Goal: Task Accomplishment & Management: Use online tool/utility

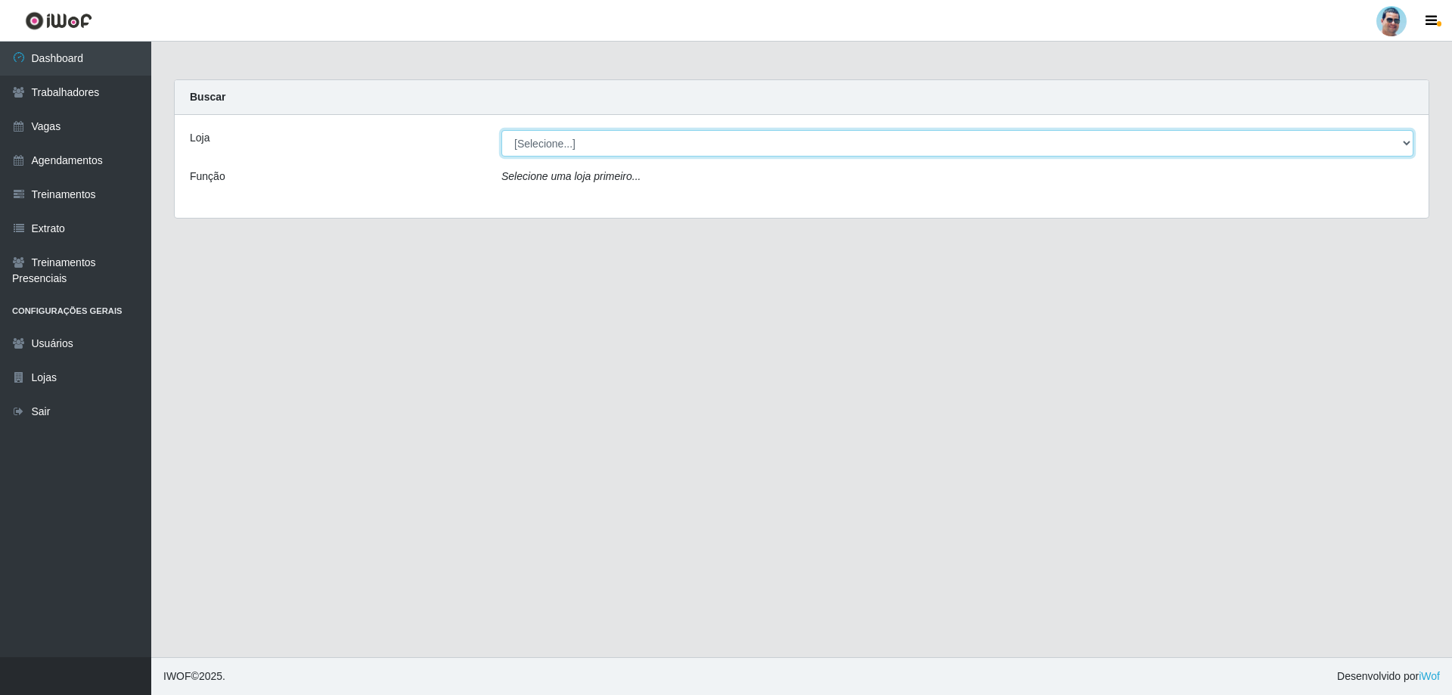
click at [716, 138] on select "[Selecione...] Mercadinho Extrabom" at bounding box center [957, 143] width 912 height 26
select select "175"
click at [501, 130] on select "[Selecione...] Mercadinho Extrabom" at bounding box center [957, 143] width 912 height 26
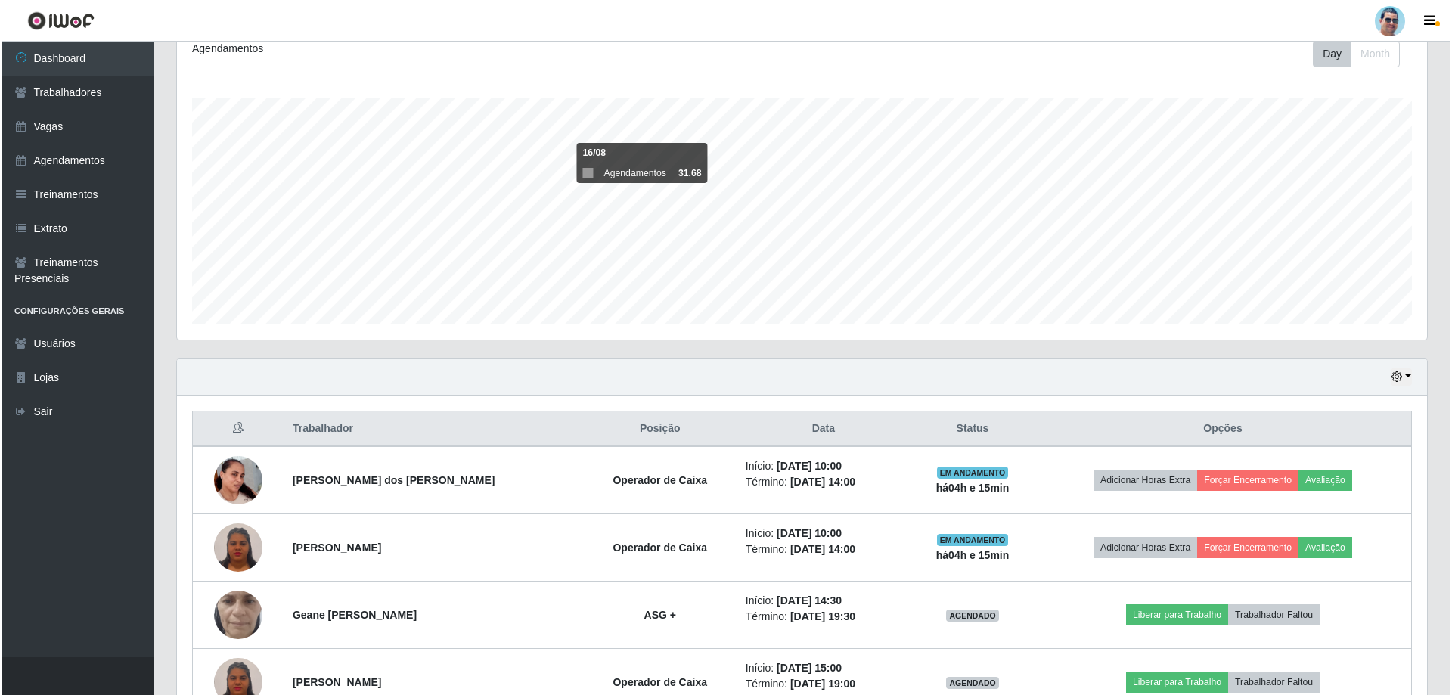
scroll to position [302, 0]
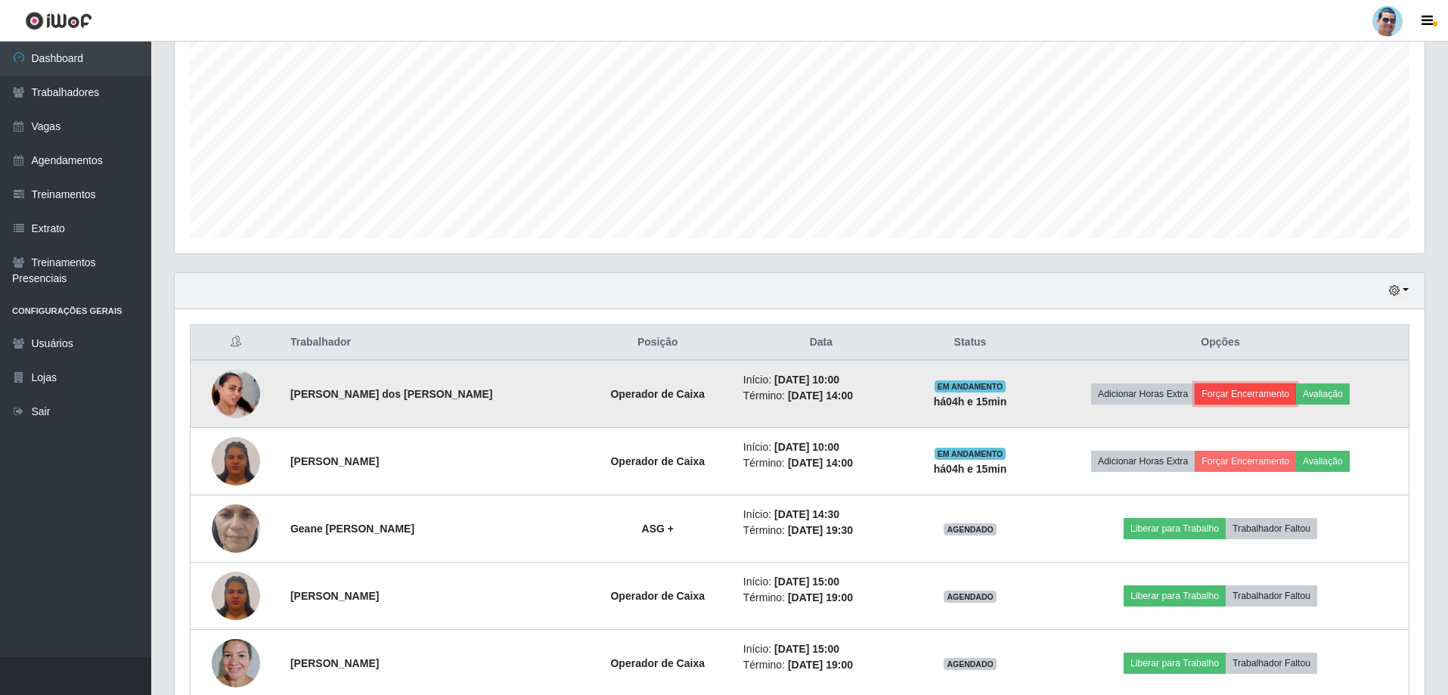
click at [1212, 392] on button "Forçar Encerramento" at bounding box center [1245, 393] width 101 height 21
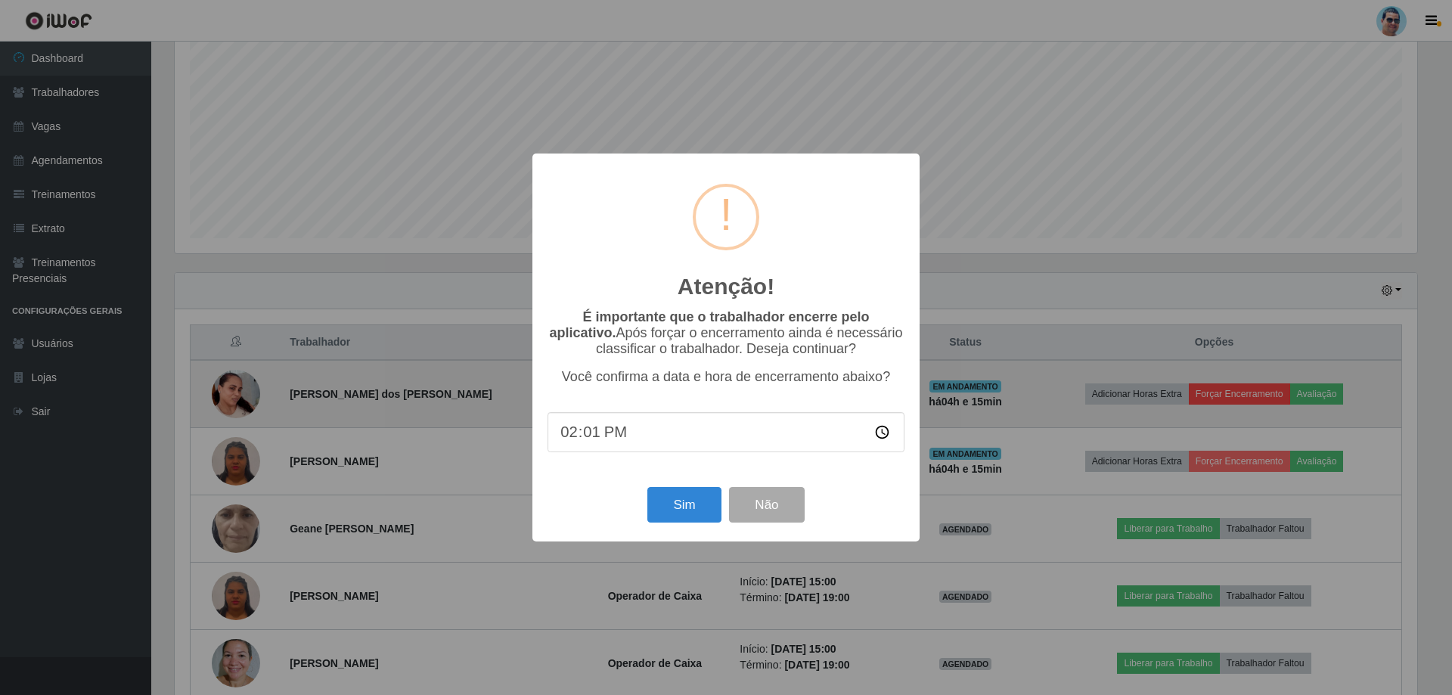
type input "14:10"
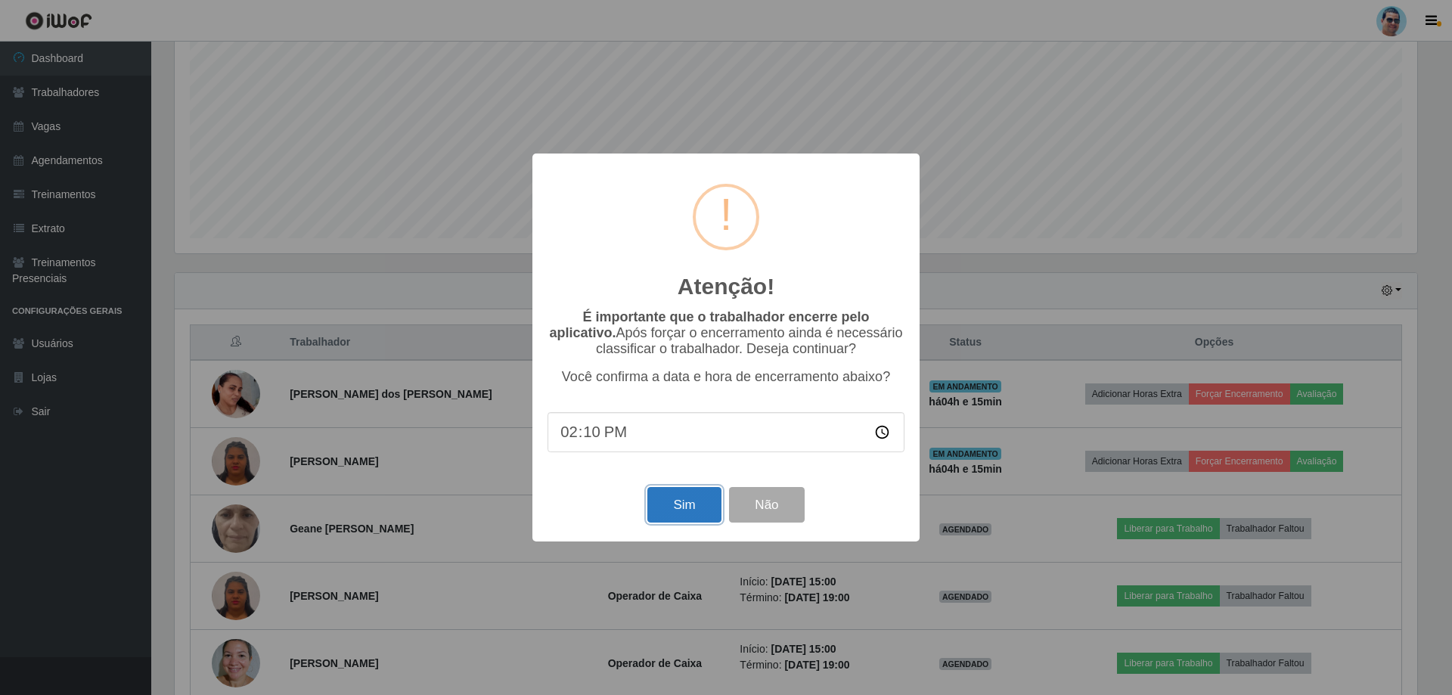
click at [705, 516] on button "Sim" at bounding box center [683, 505] width 73 height 36
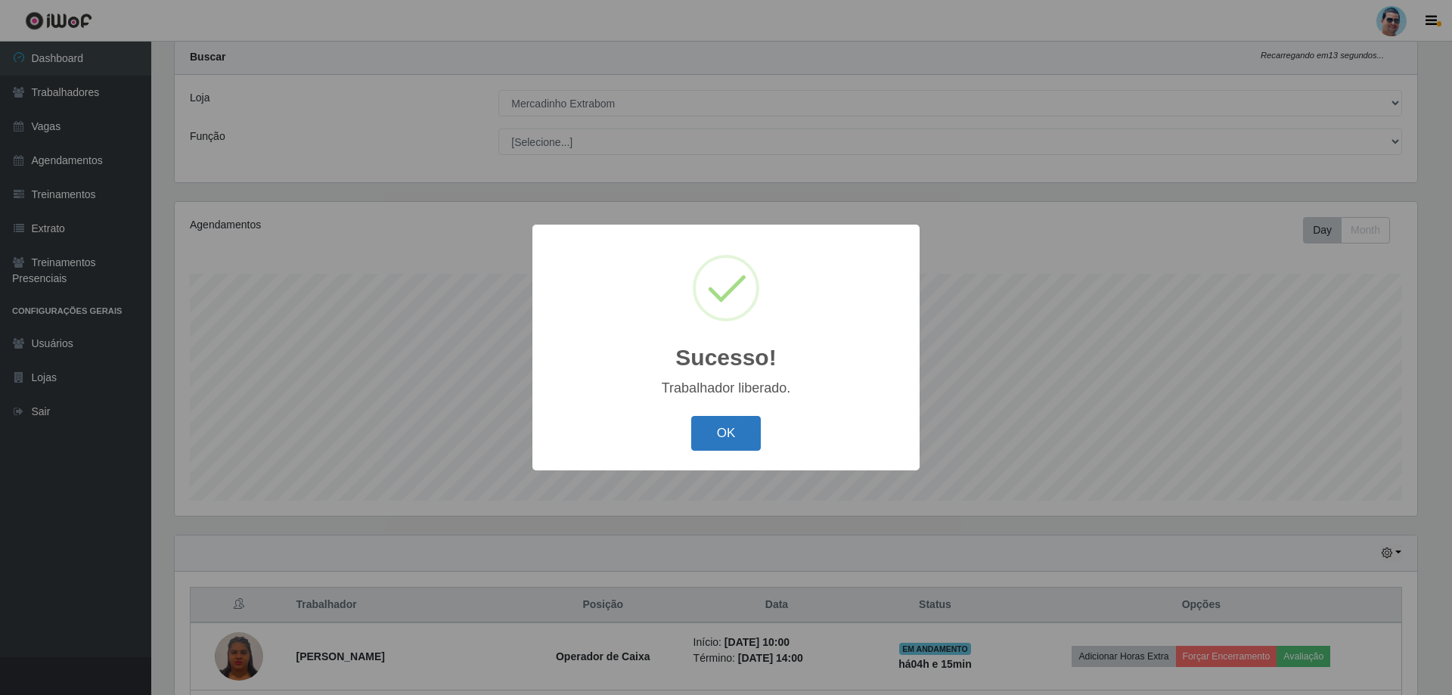
click at [747, 420] on button "OK" at bounding box center [726, 434] width 70 height 36
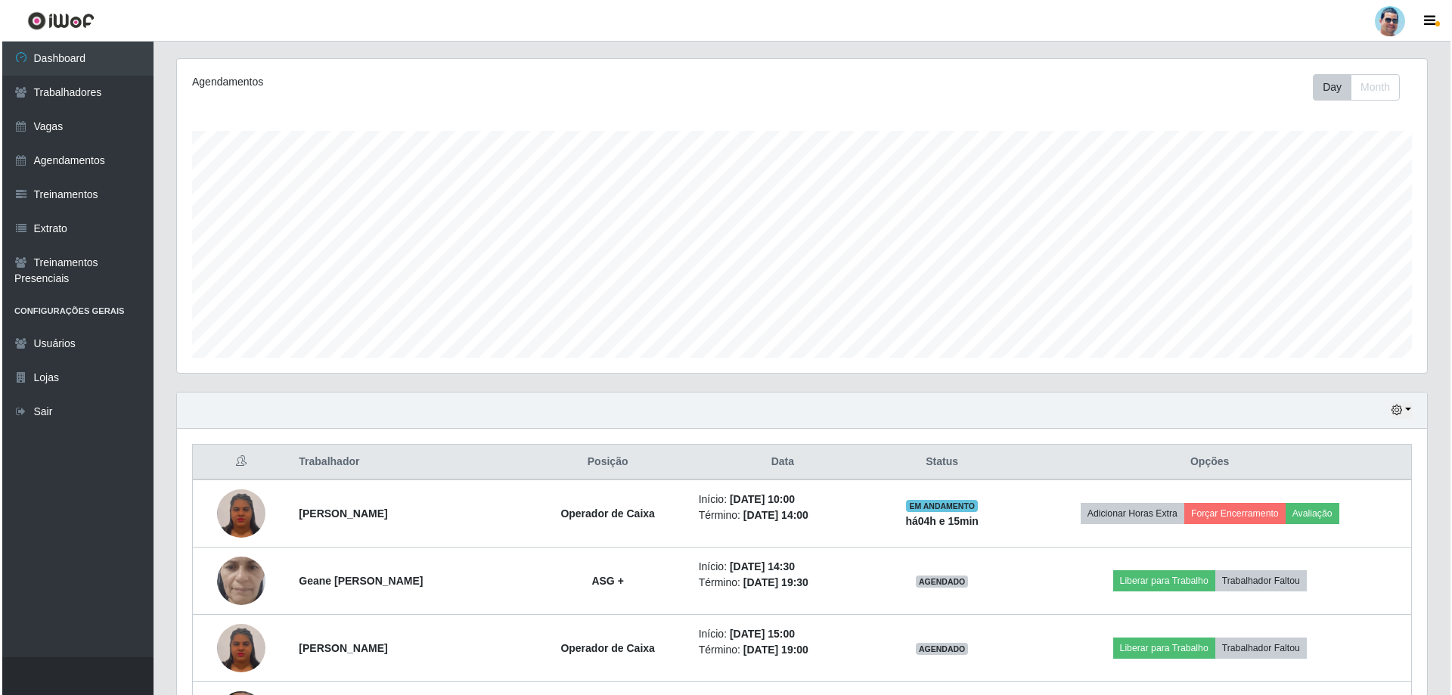
scroll to position [191, 0]
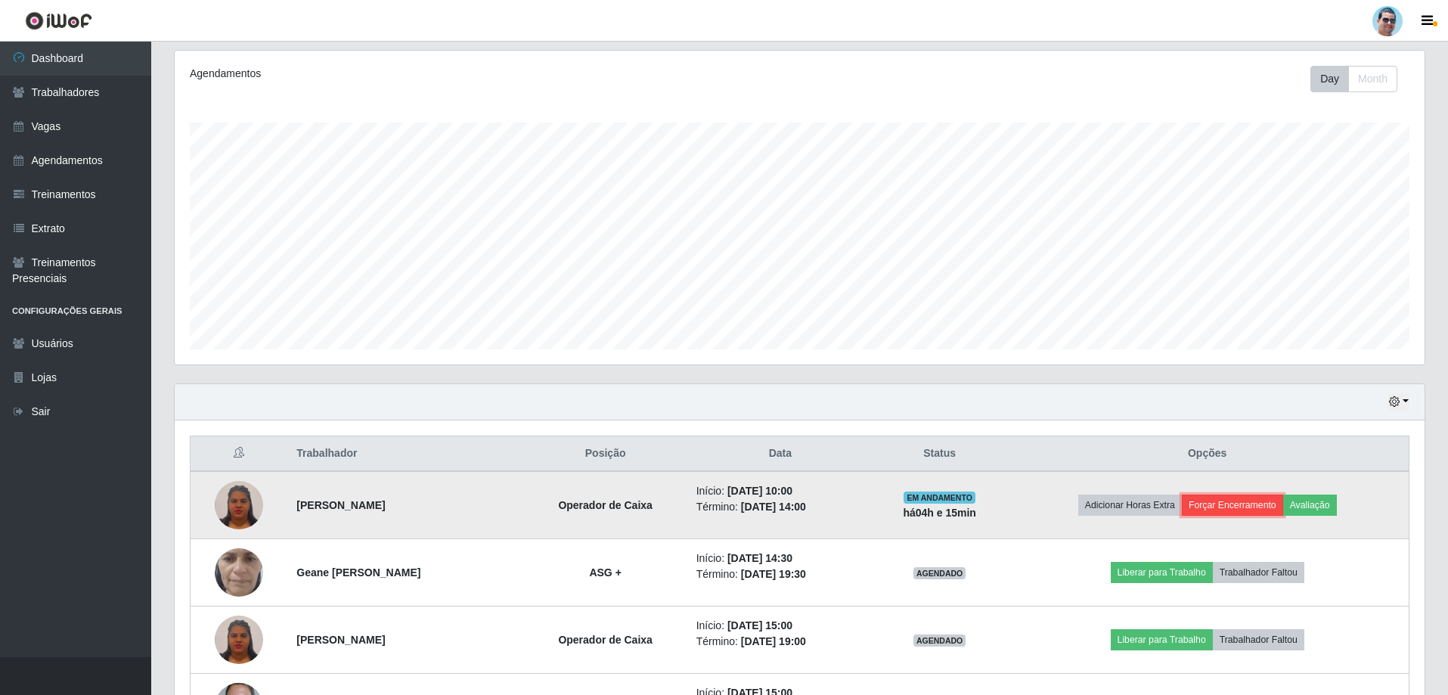
click at [1220, 505] on button "Forçar Encerramento" at bounding box center [1232, 505] width 101 height 21
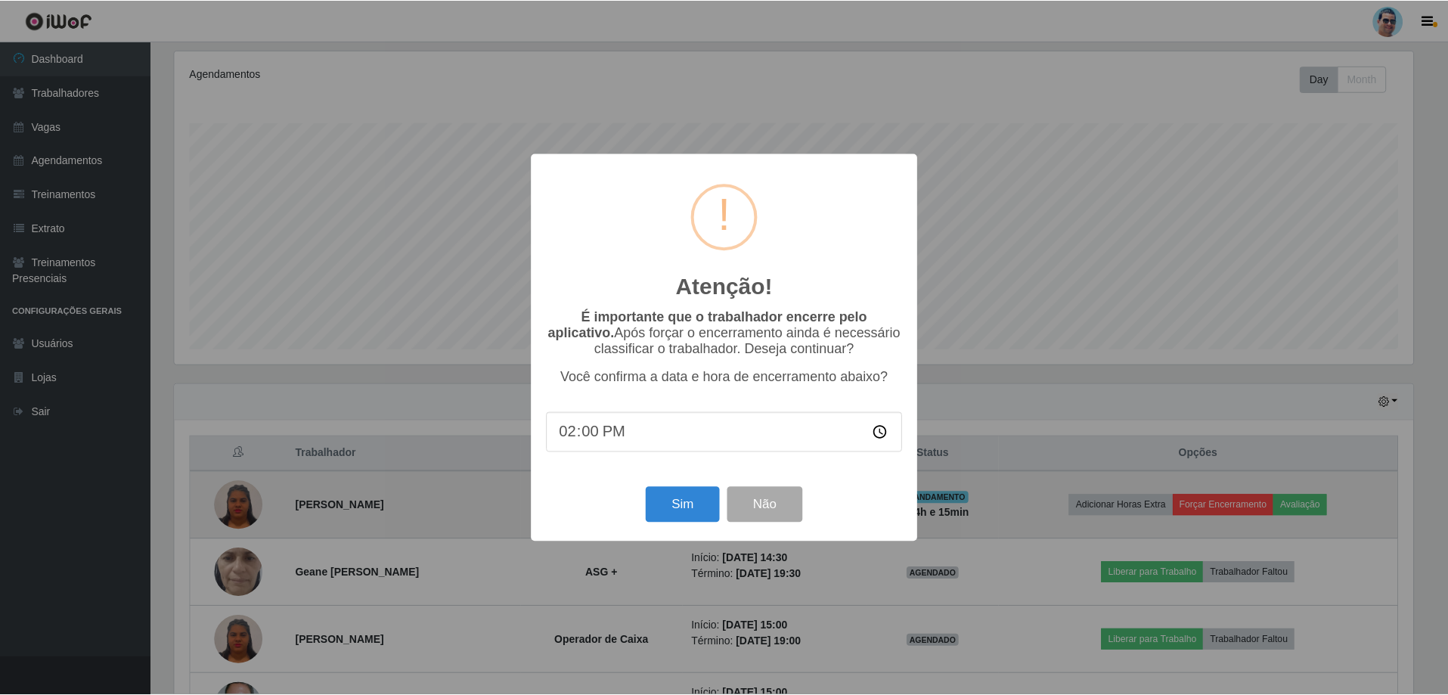
scroll to position [314, 1242]
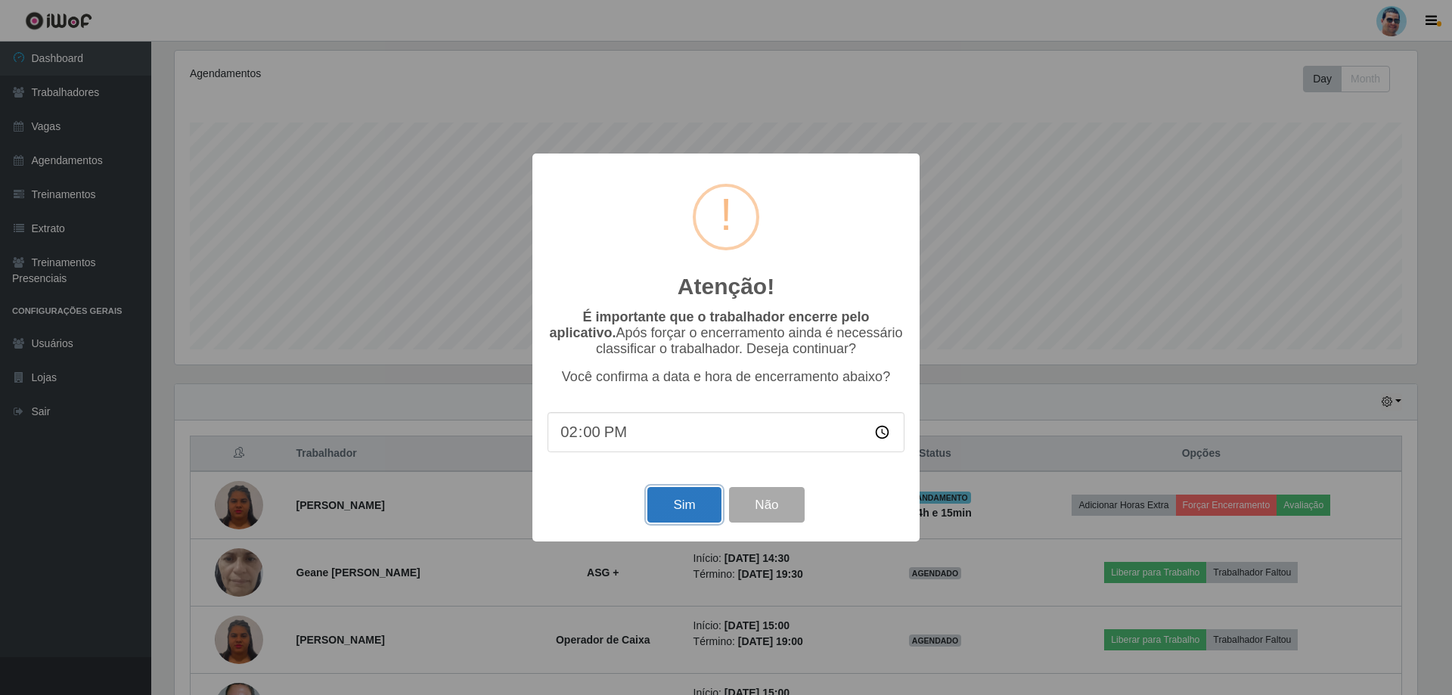
click at [681, 507] on button "Sim" at bounding box center [683, 505] width 73 height 36
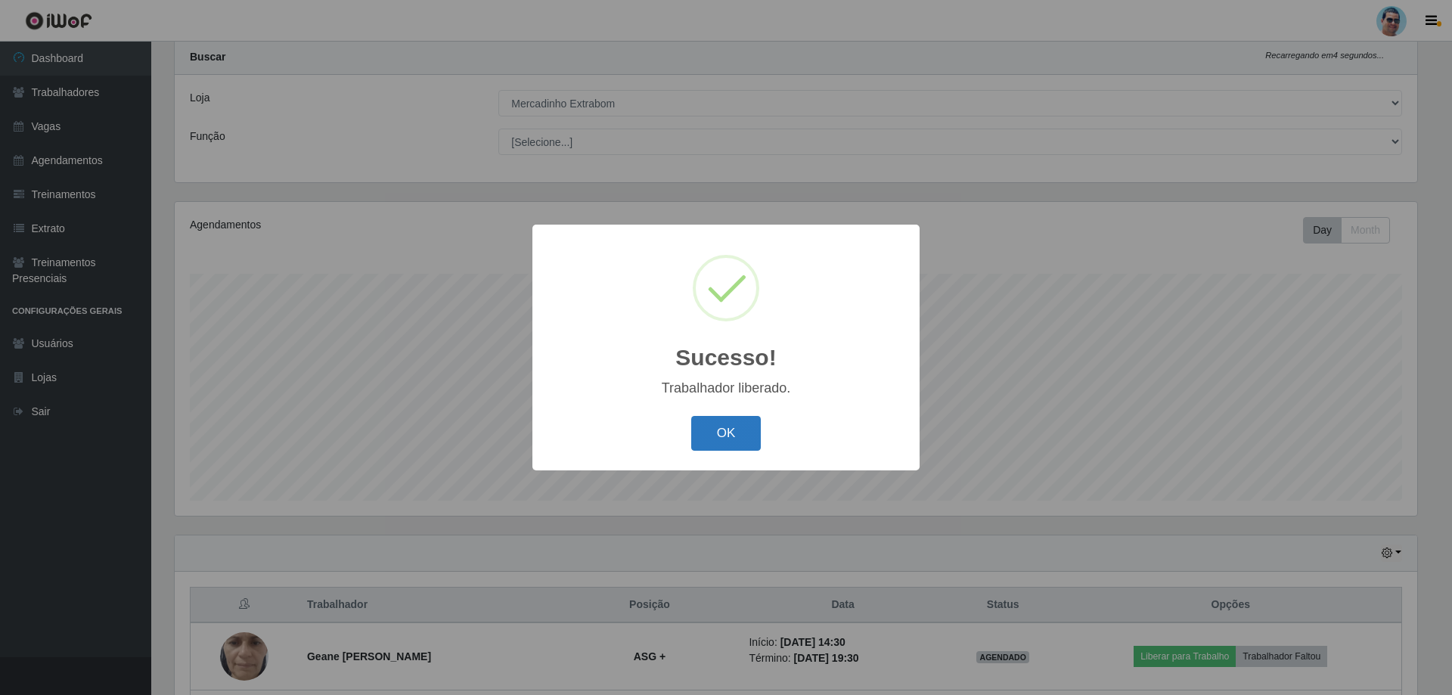
click at [752, 442] on button "OK" at bounding box center [726, 434] width 70 height 36
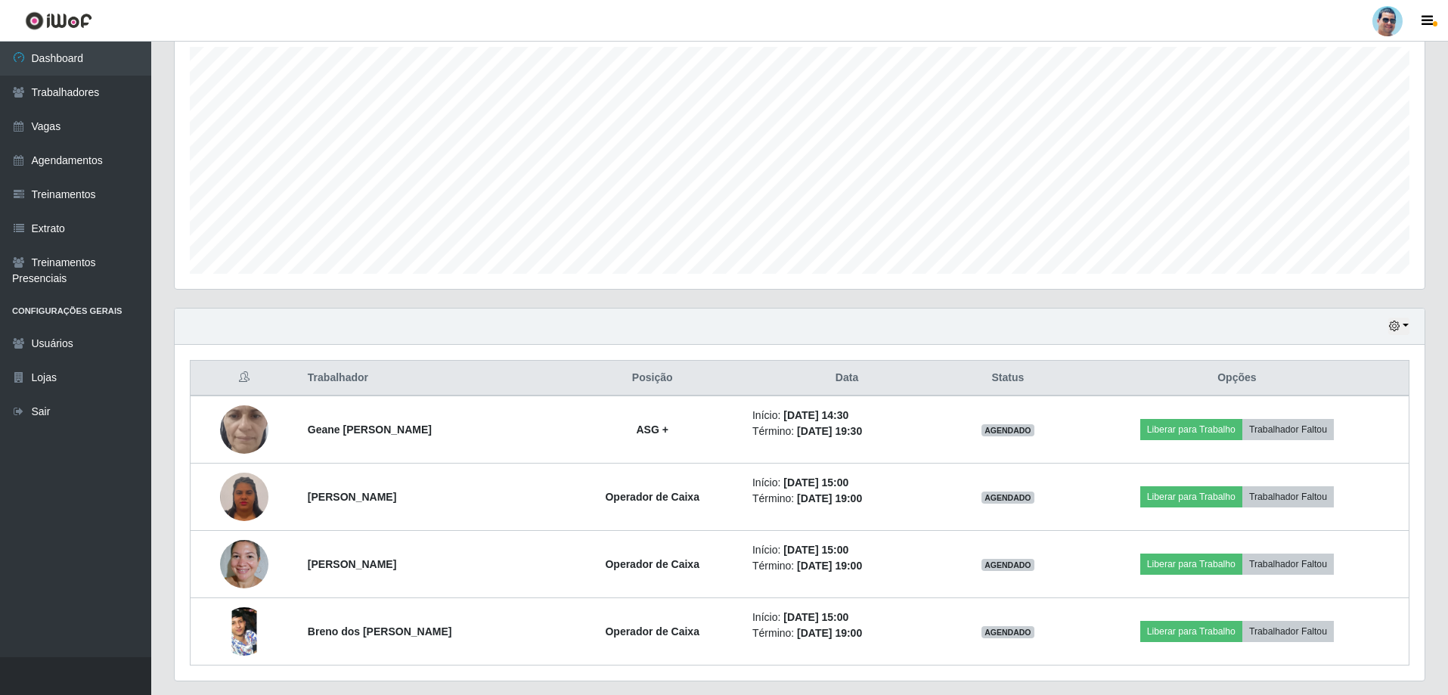
scroll to position [309, 0]
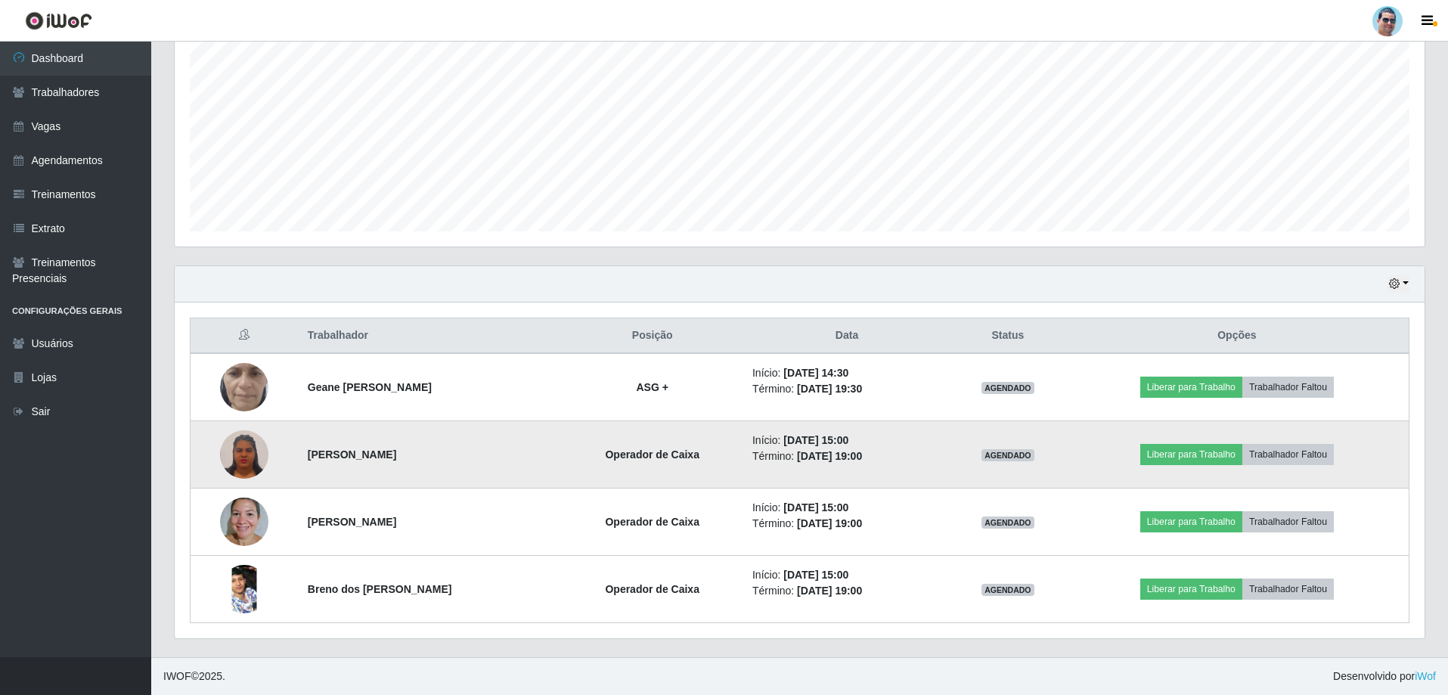
click at [256, 454] on img at bounding box center [244, 454] width 48 height 52
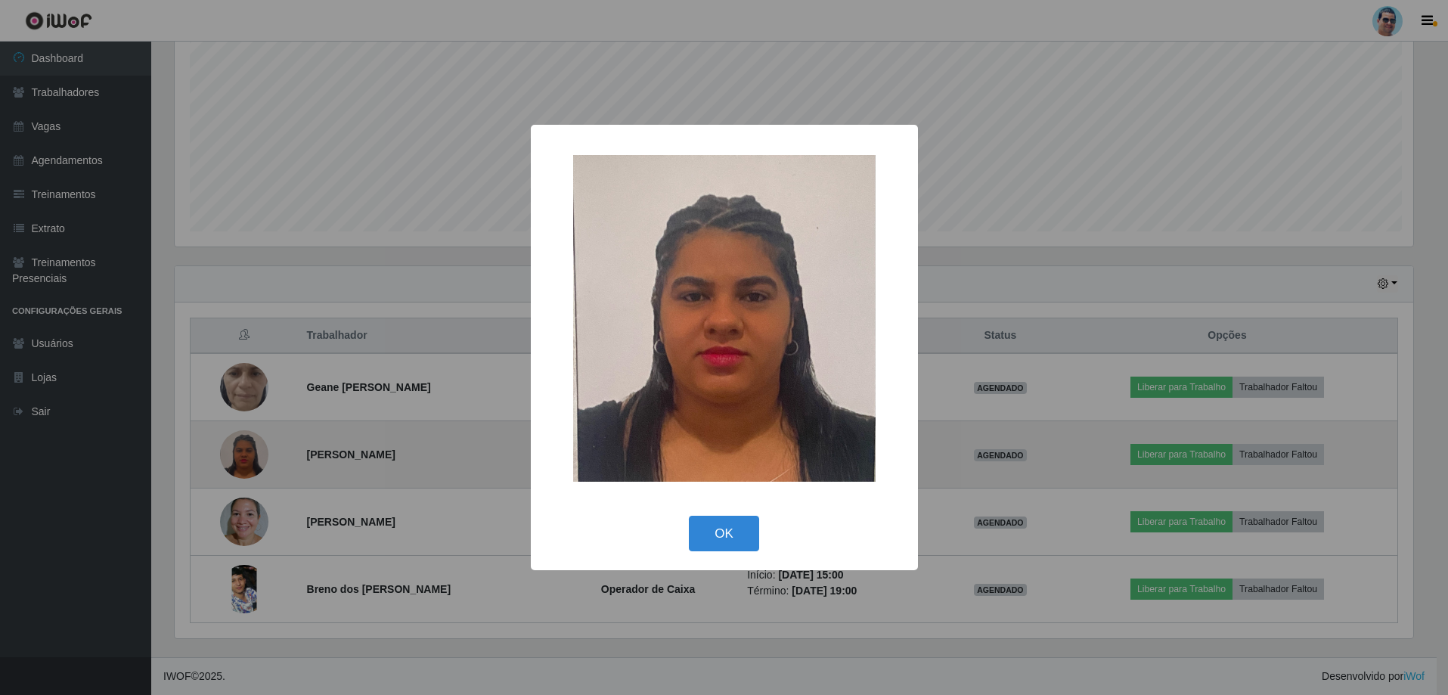
scroll to position [314, 1242]
click at [256, 454] on div "× OK Cancel" at bounding box center [726, 347] width 1452 height 695
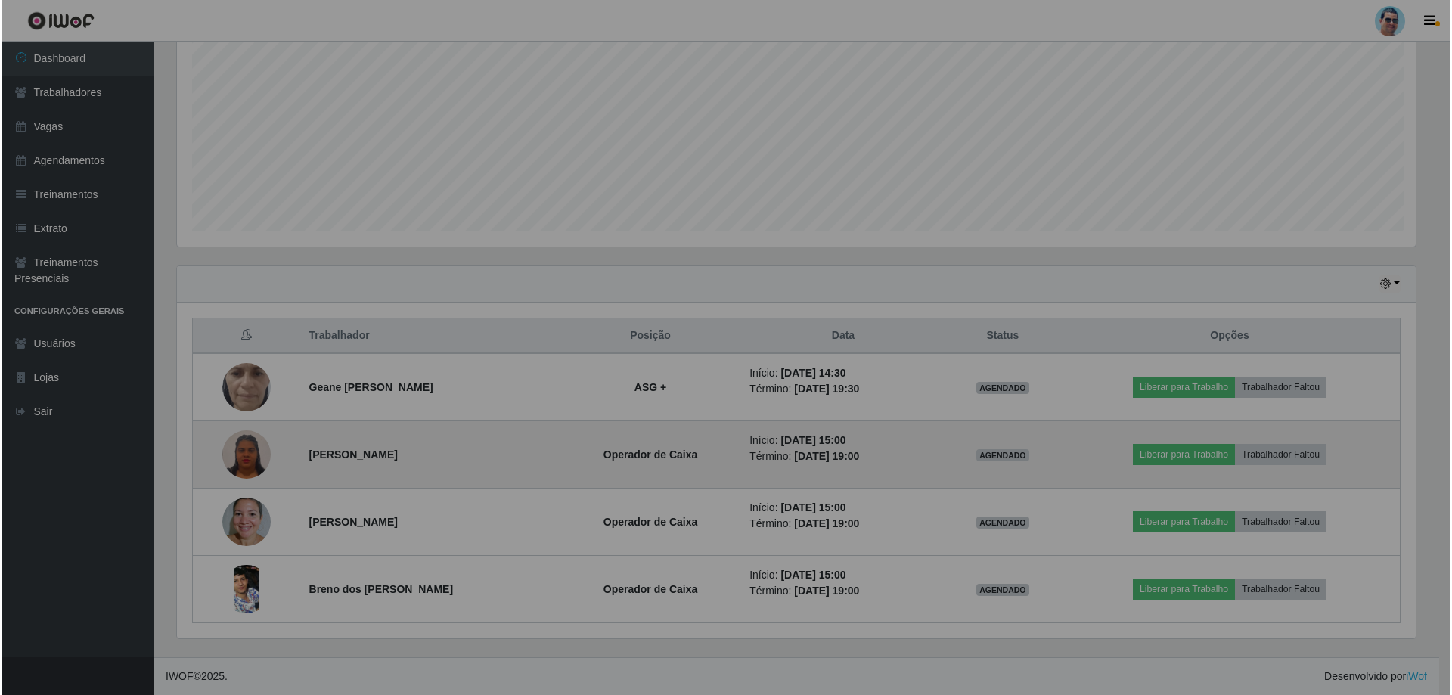
scroll to position [314, 1250]
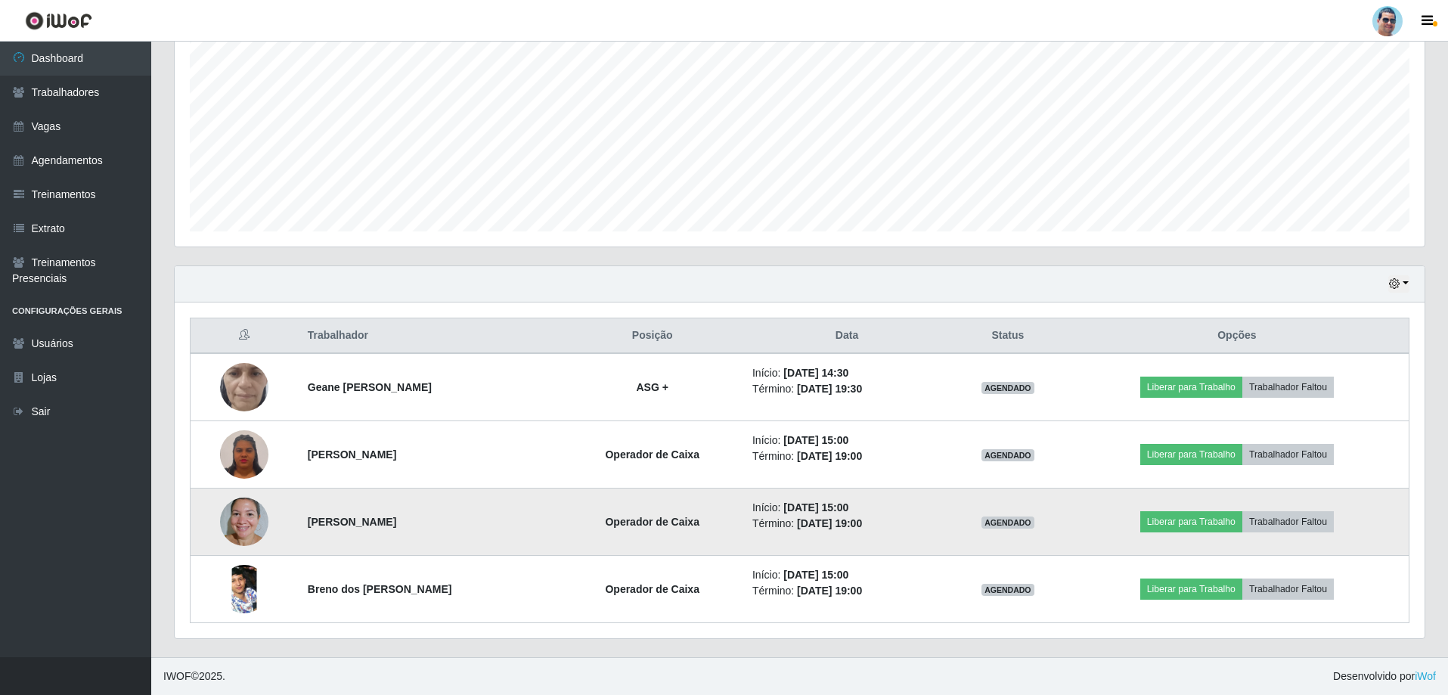
click at [239, 516] on img at bounding box center [244, 521] width 48 height 64
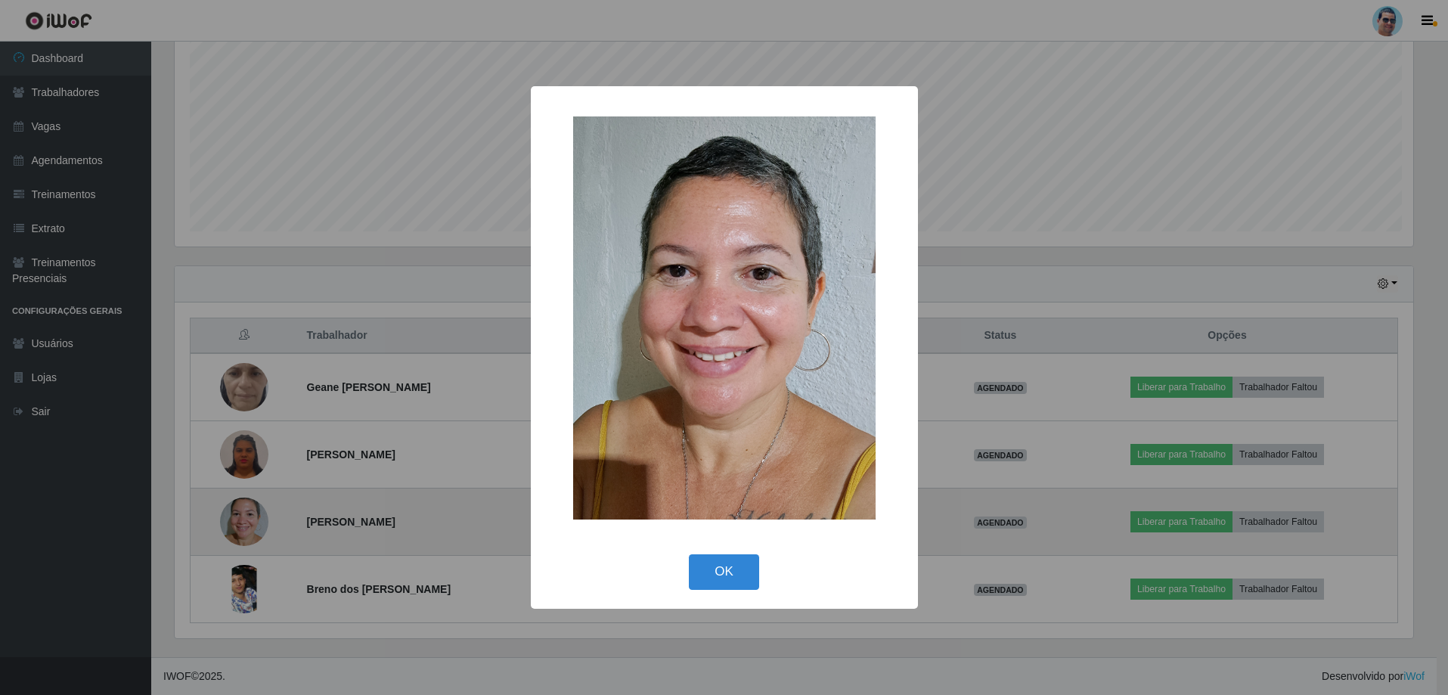
scroll to position [314, 1242]
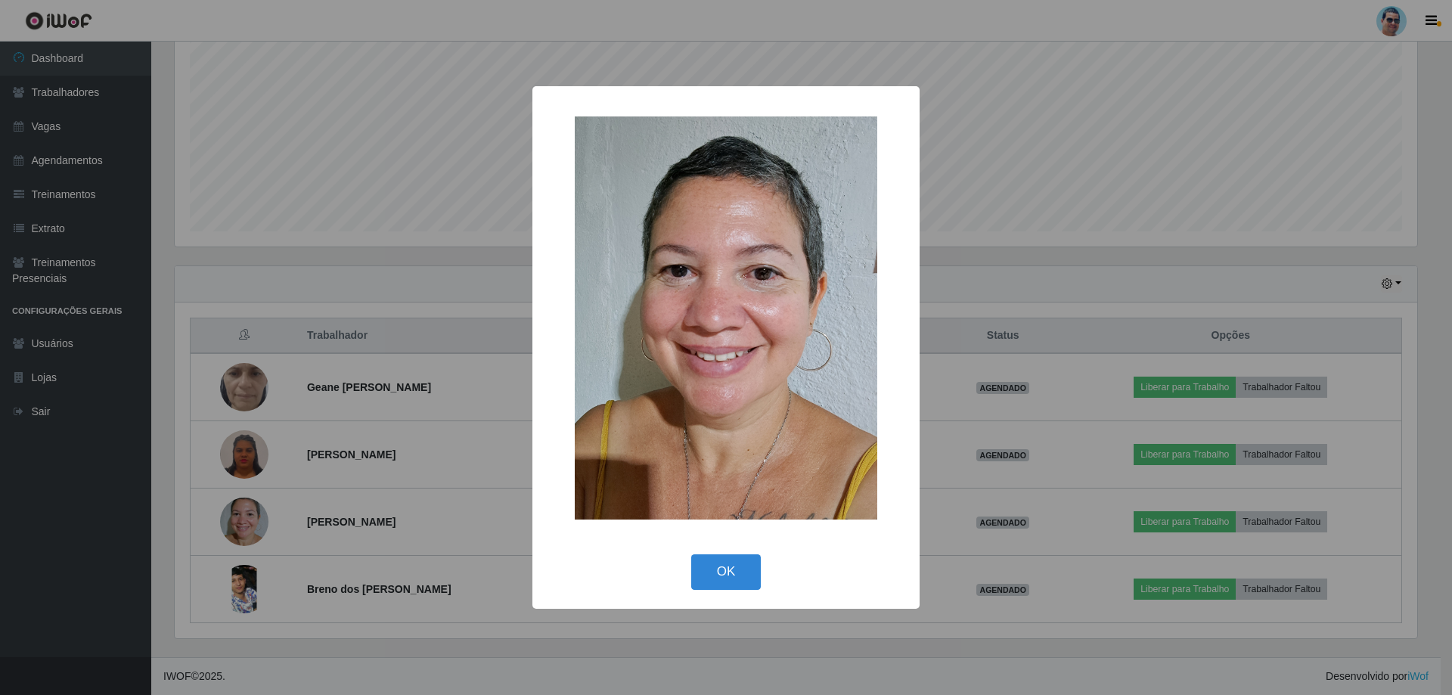
click at [242, 514] on div "× OK Cancel" at bounding box center [726, 347] width 1452 height 695
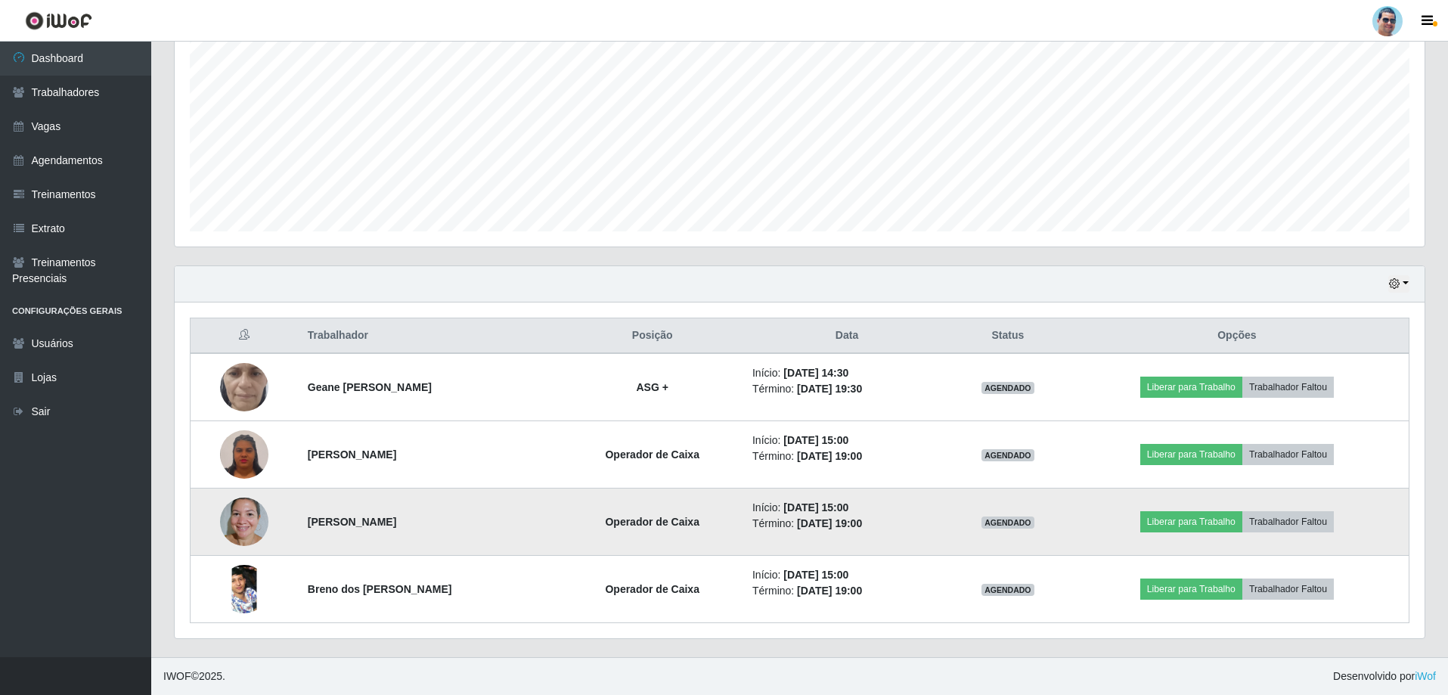
scroll to position [314, 1250]
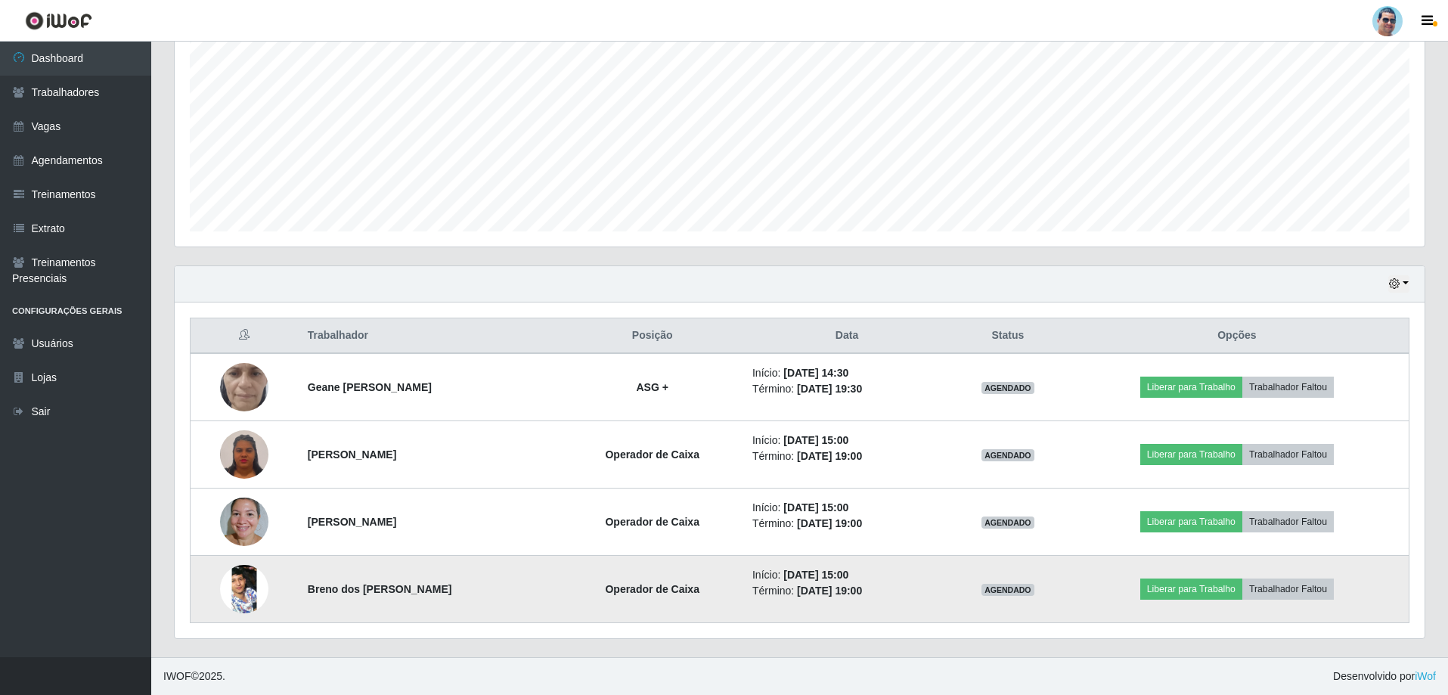
click at [238, 586] on img at bounding box center [244, 588] width 48 height 107
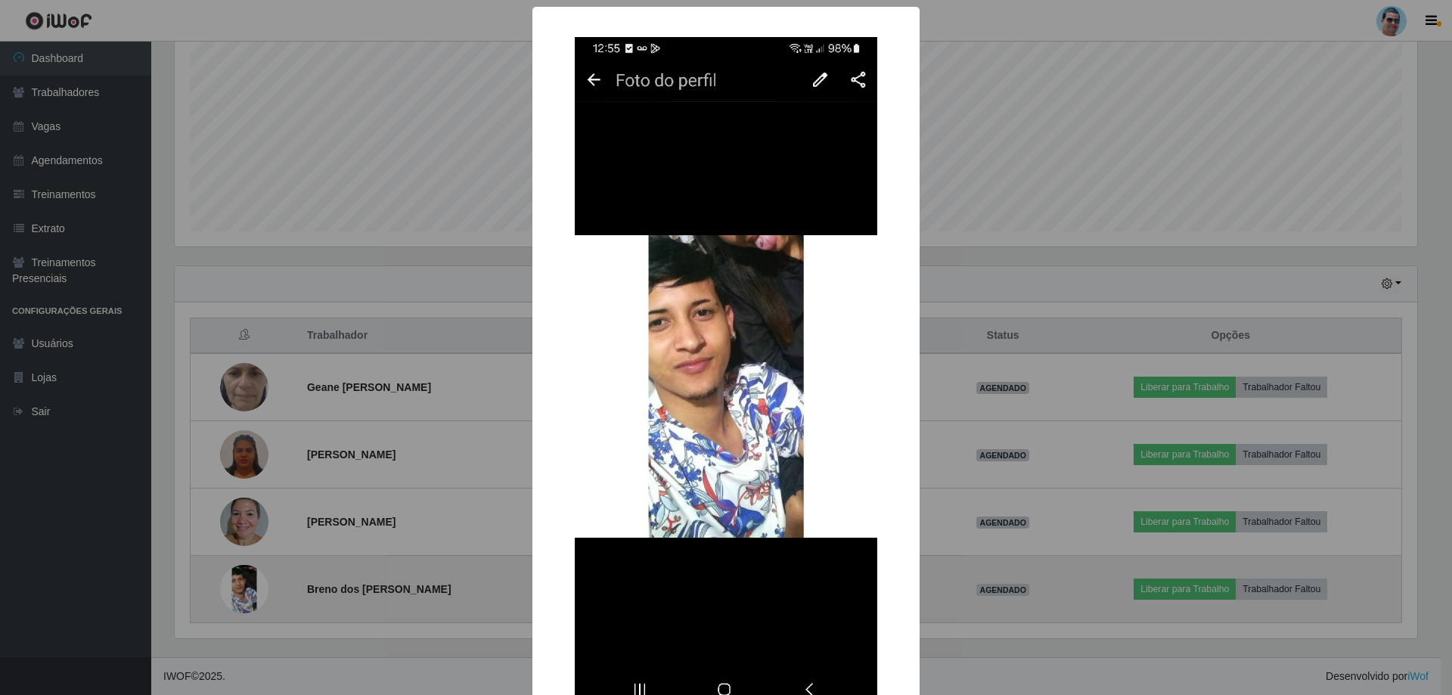
click at [238, 586] on div "× OK Cancel" at bounding box center [726, 347] width 1452 height 695
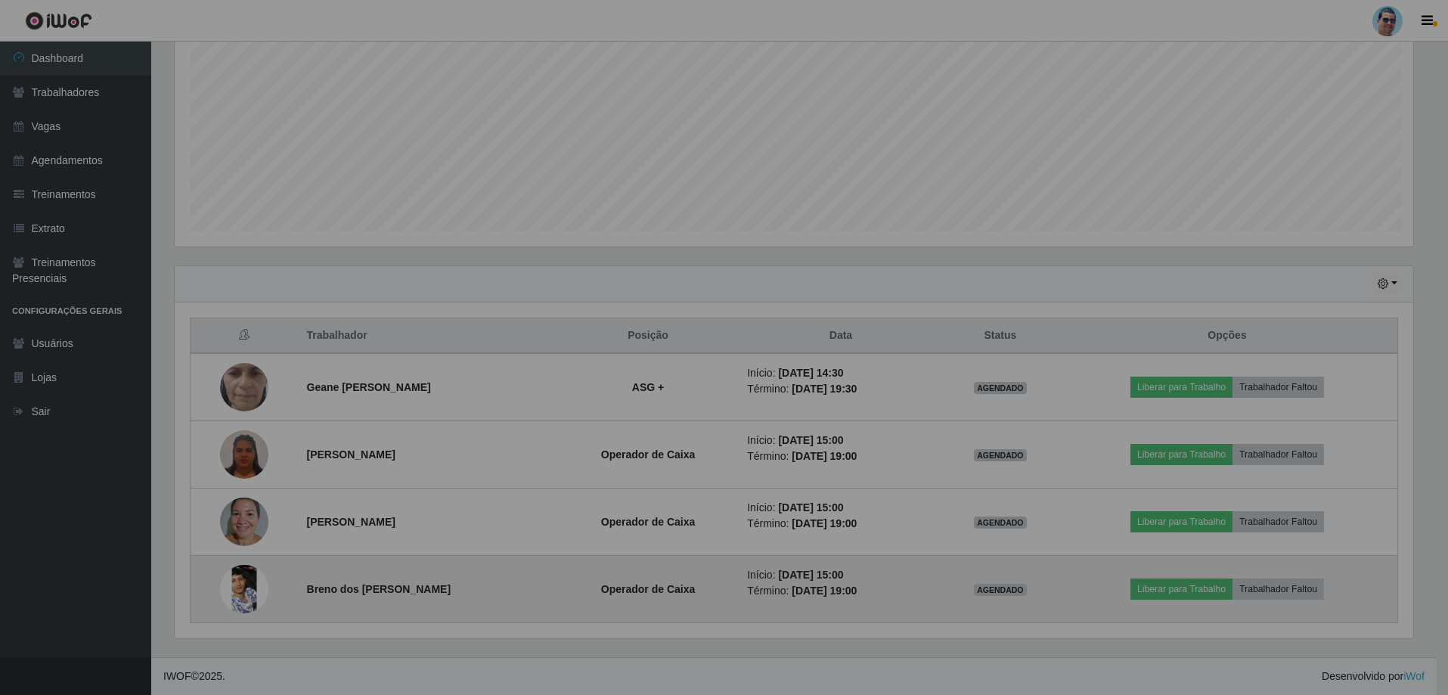
scroll to position [314, 1250]
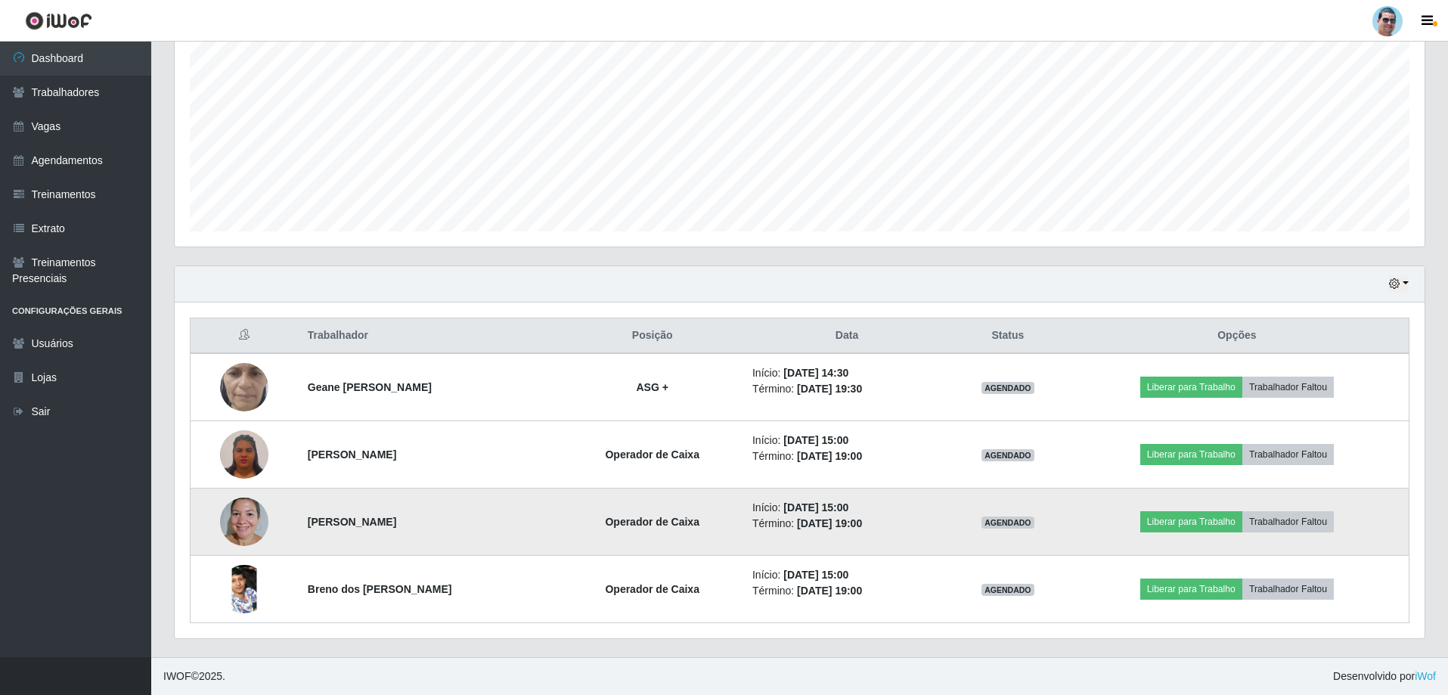
click at [256, 530] on img at bounding box center [244, 521] width 48 height 64
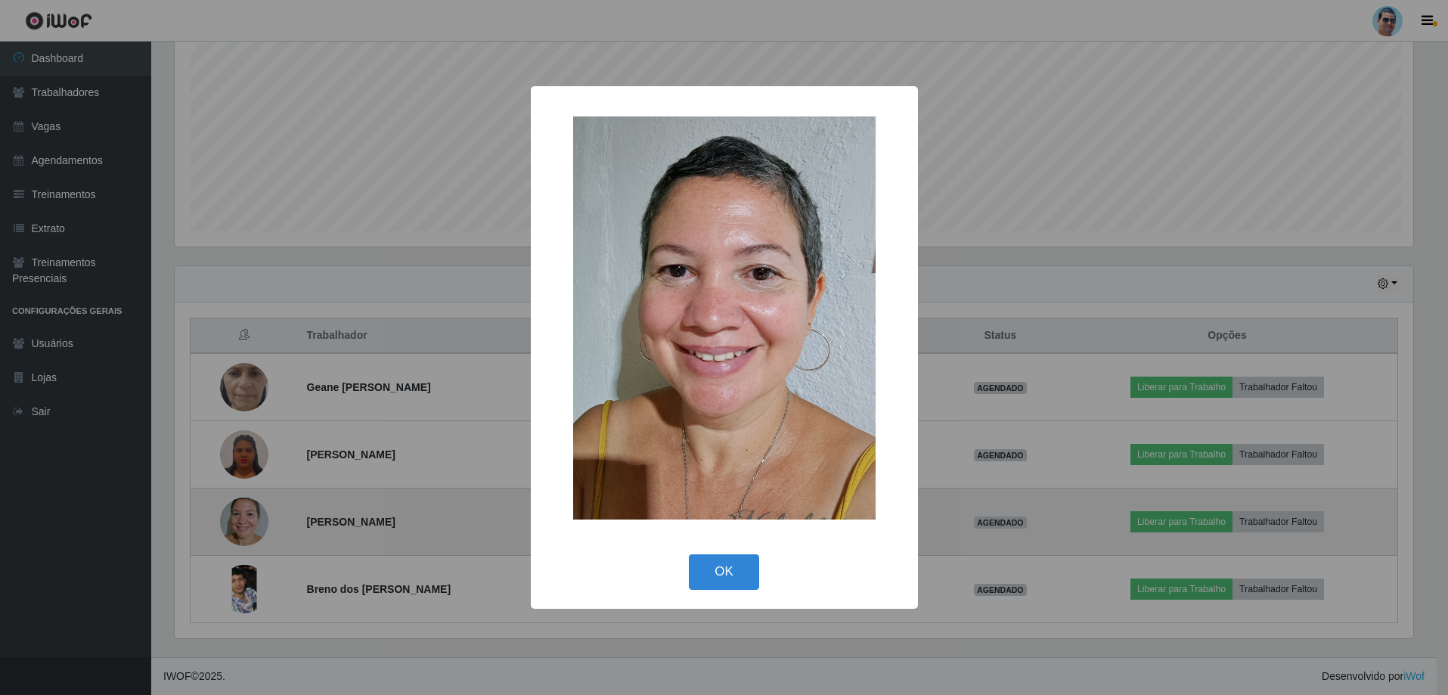
scroll to position [314, 1242]
click at [256, 530] on div "× OK Cancel" at bounding box center [726, 347] width 1452 height 695
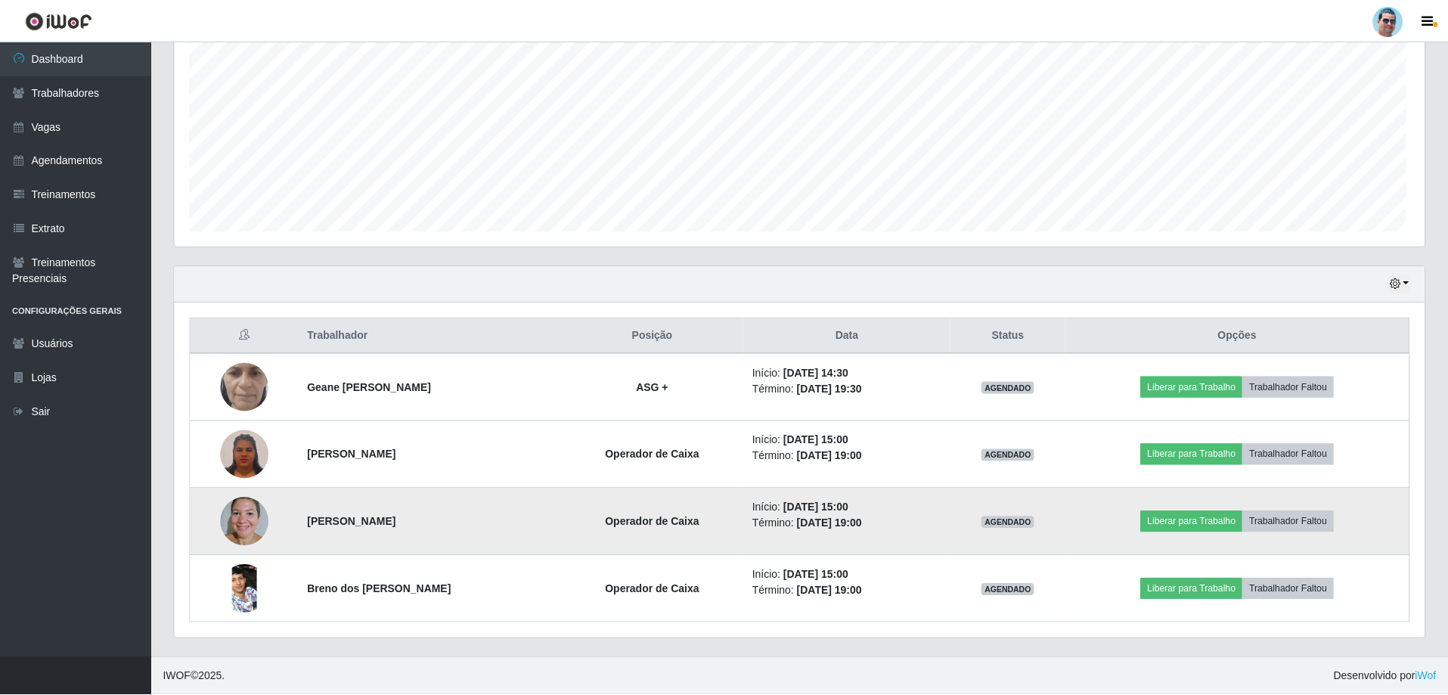
scroll to position [314, 1250]
